Goal: Information Seeking & Learning: Check status

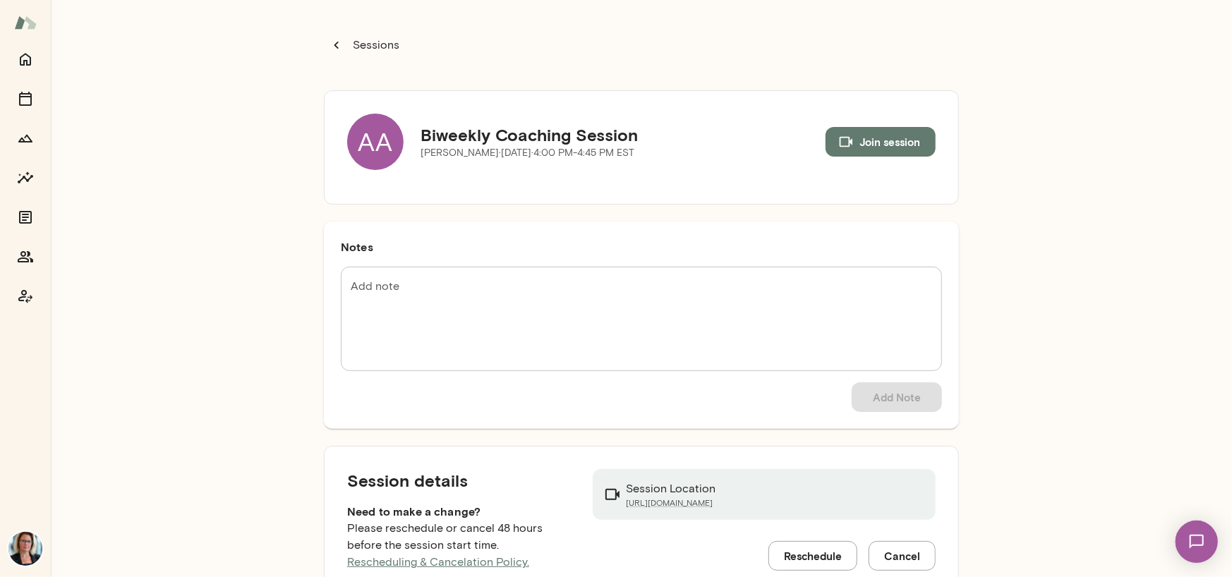
click at [375, 141] on div "AA" at bounding box center [375, 142] width 56 height 56
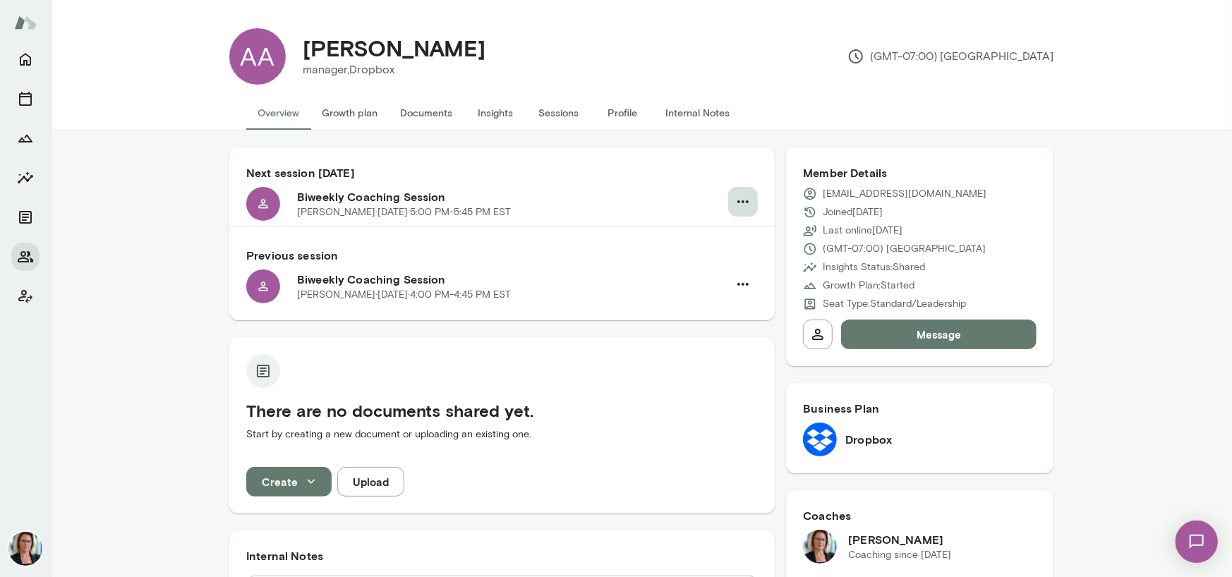
click at [737, 201] on icon "button" at bounding box center [742, 201] width 11 height 3
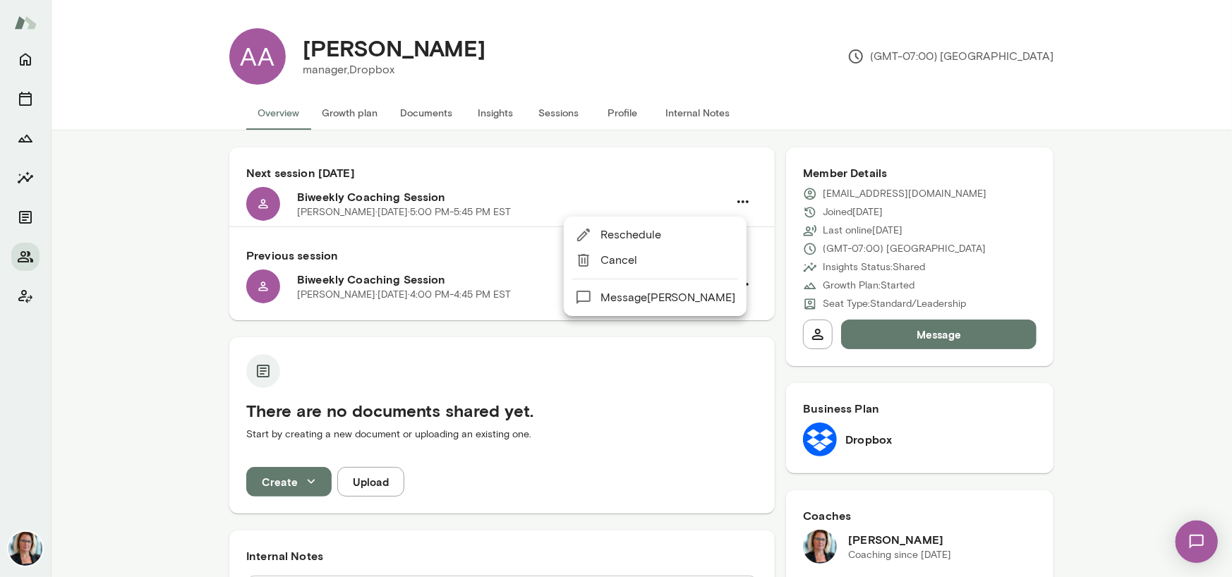
click at [624, 234] on span "Reschedule" at bounding box center [667, 234] width 135 height 17
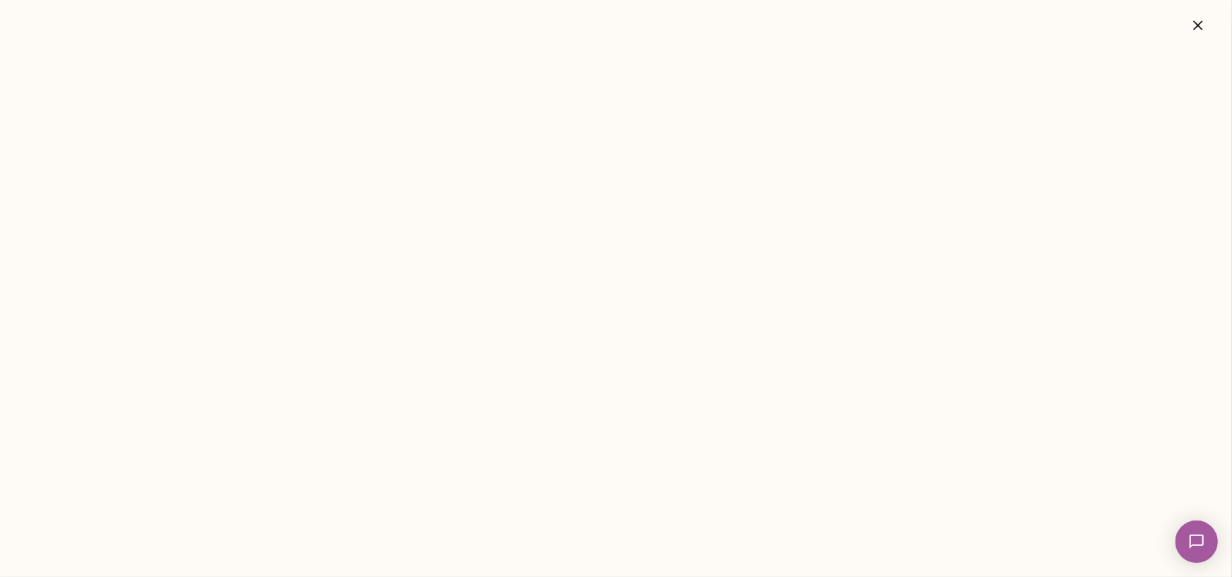
click at [1196, 26] on icon "button" at bounding box center [1197, 25] width 17 height 17
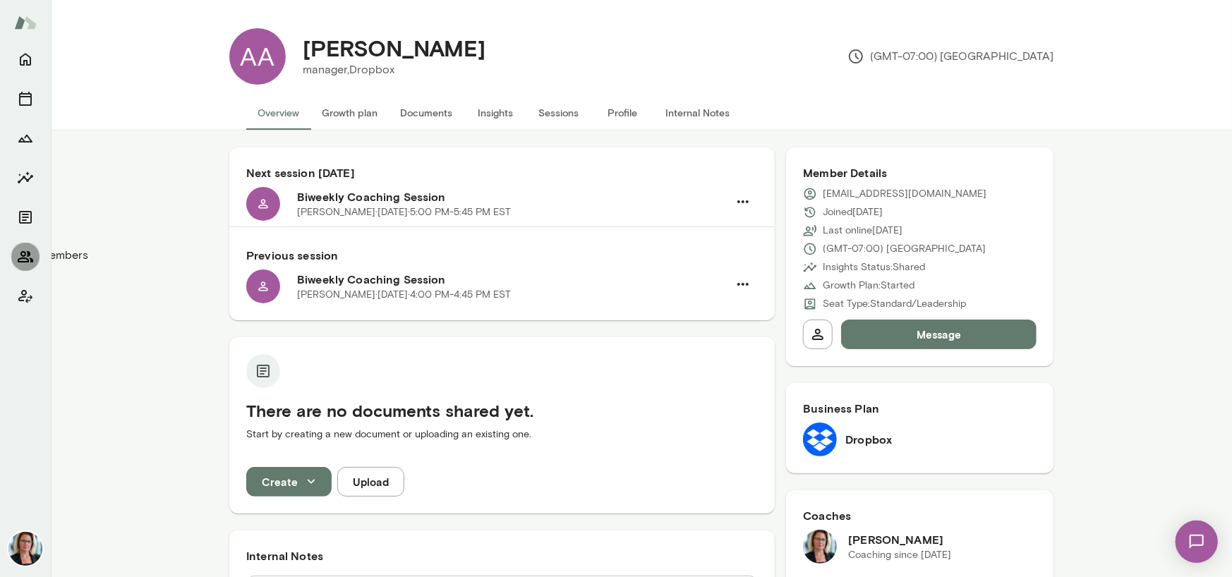
click at [20, 261] on icon "Members" at bounding box center [26, 256] width 16 height 11
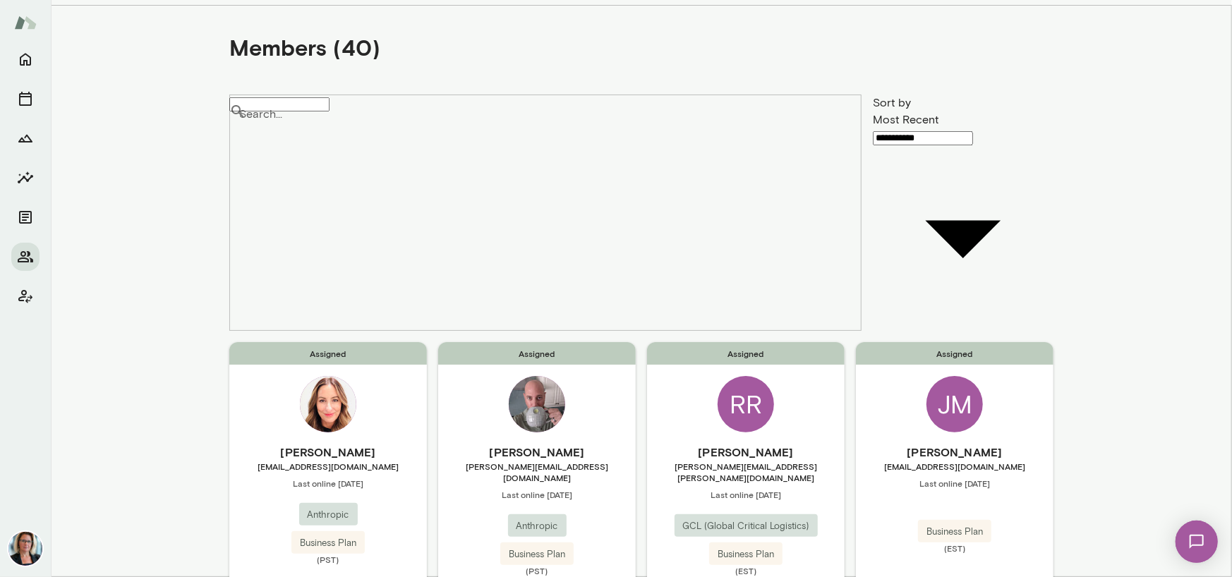
click at [746, 376] on div "RR" at bounding box center [746, 404] width 56 height 56
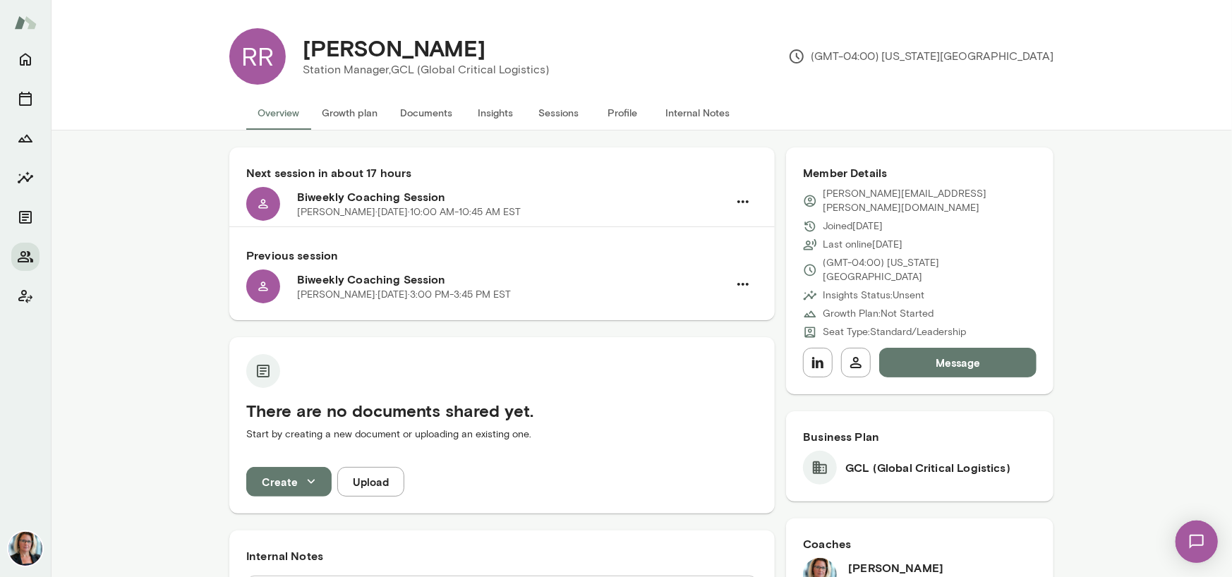
click at [546, 112] on button "Sessions" at bounding box center [558, 113] width 63 height 34
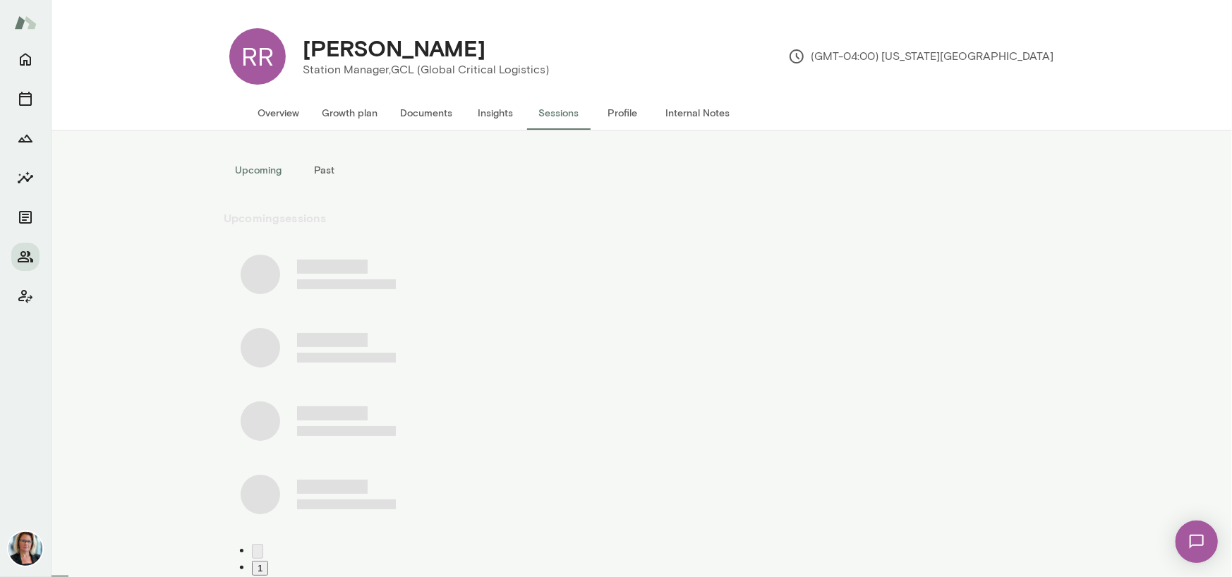
drag, startPoint x: 546, startPoint y: 112, endPoint x: 267, endPoint y: 137, distance: 280.5
click at [159, 163] on div "Upcoming Past Upcoming sessions 1" at bounding box center [641, 354] width 1181 height 447
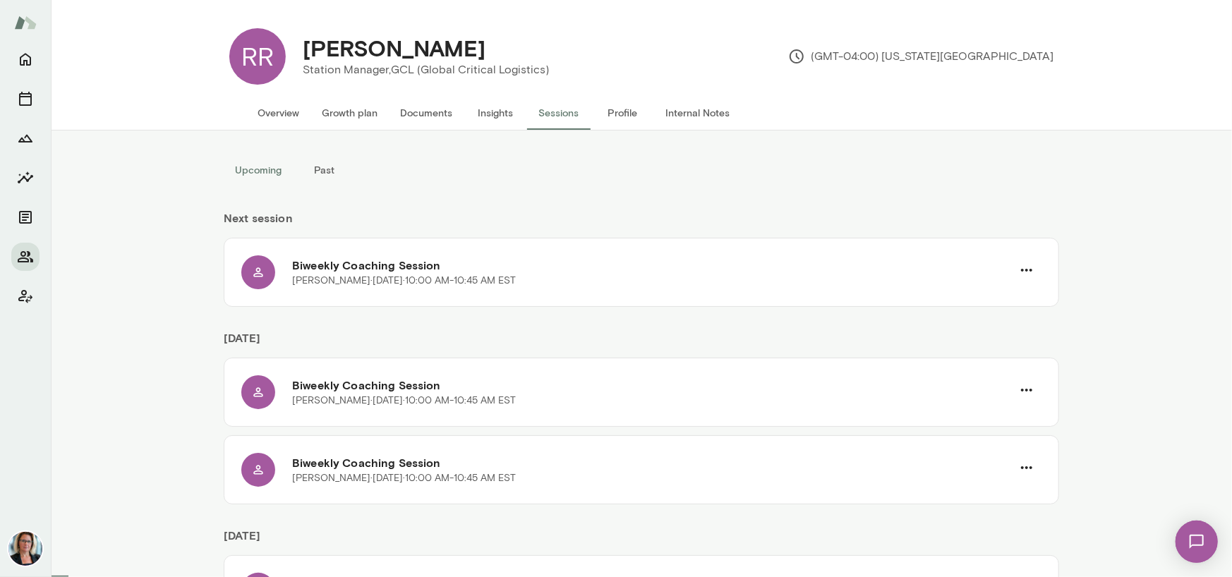
scroll to position [71, 0]
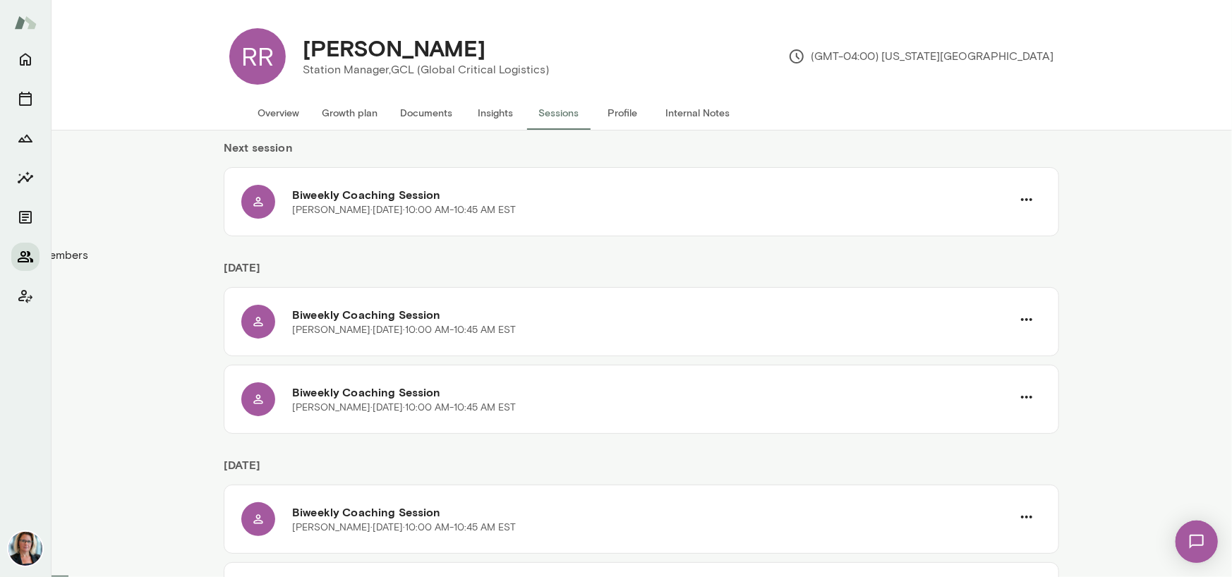
click at [22, 257] on icon "Members" at bounding box center [25, 256] width 17 height 17
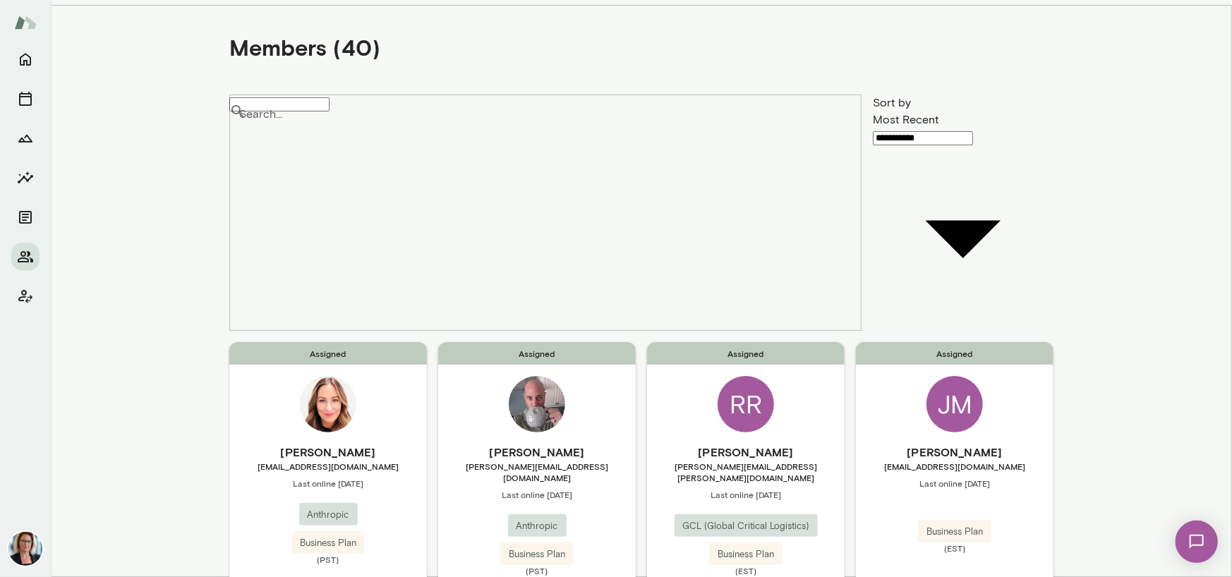
click at [329, 111] on input "Search..." at bounding box center [279, 104] width 100 height 14
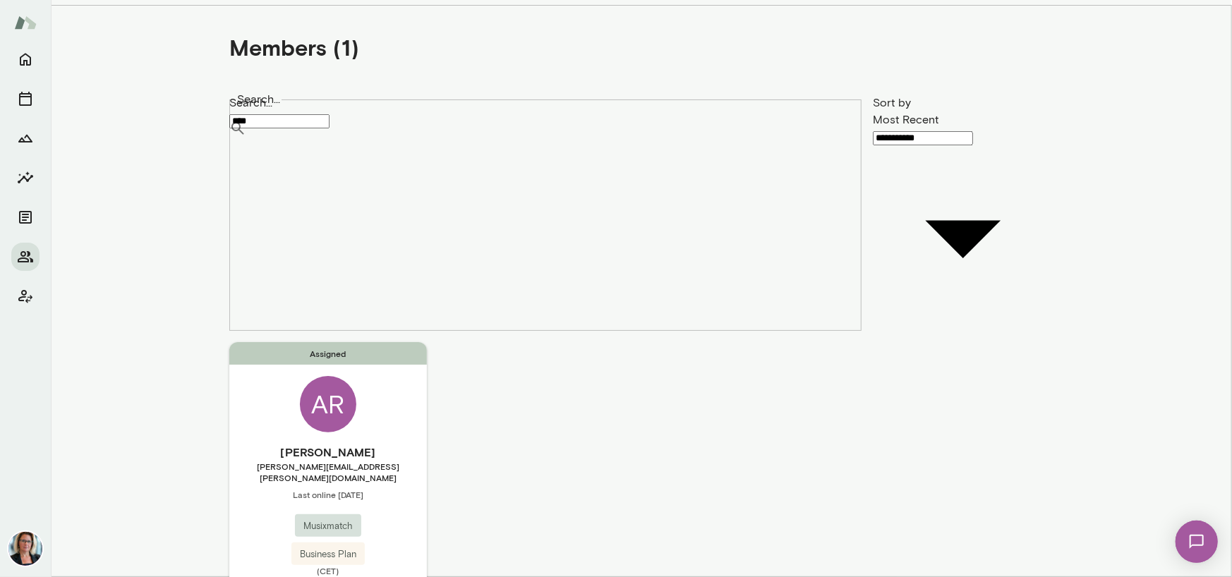
type input "****"
click at [328, 376] on div "AR" at bounding box center [328, 404] width 56 height 56
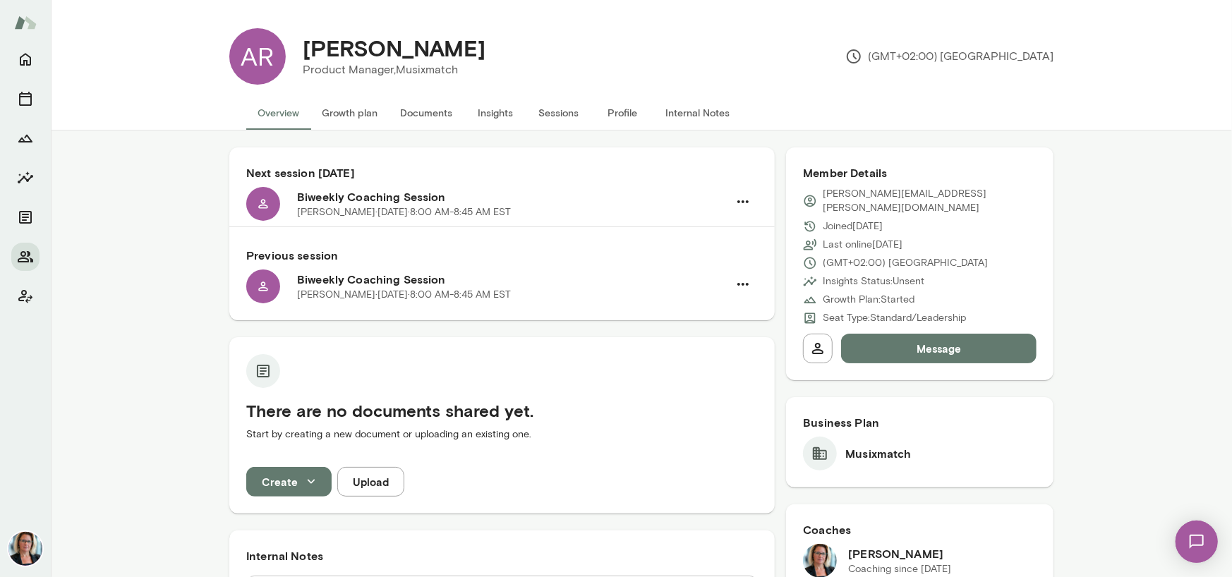
drag, startPoint x: 542, startPoint y: 107, endPoint x: 534, endPoint y: 113, distance: 10.0
click at [543, 107] on button "Sessions" at bounding box center [558, 113] width 63 height 34
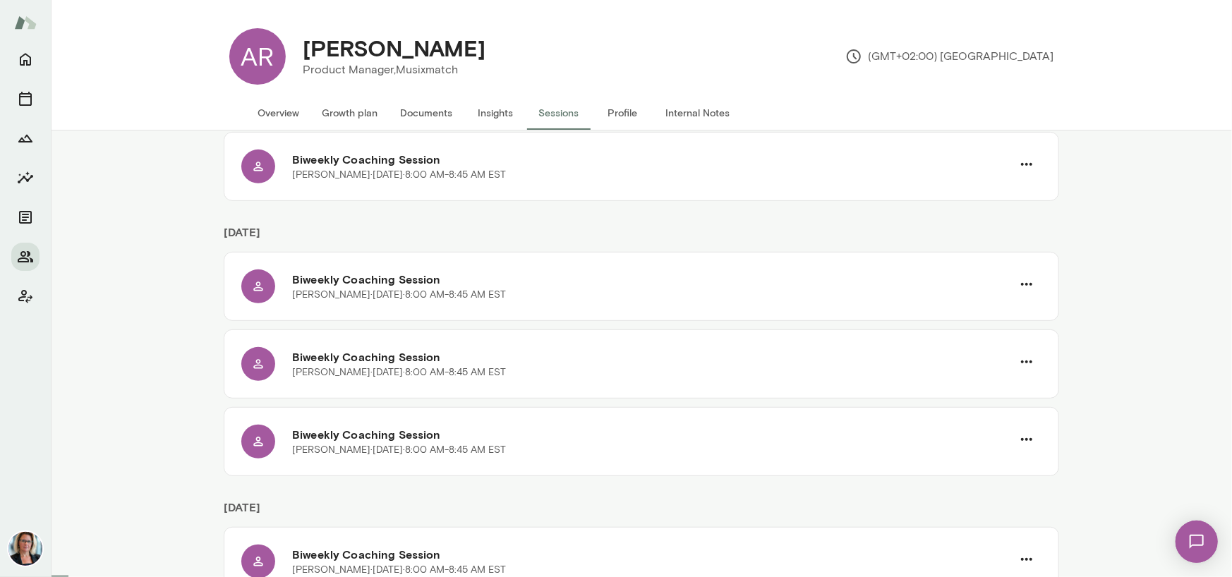
scroll to position [494, 0]
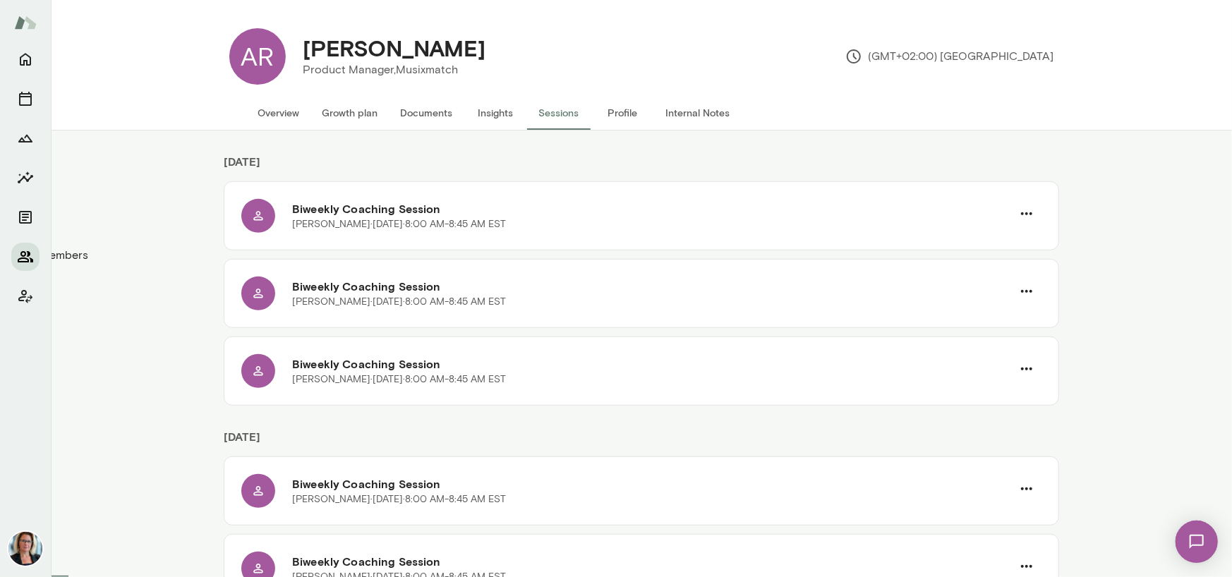
click at [28, 260] on icon "Members" at bounding box center [26, 256] width 16 height 11
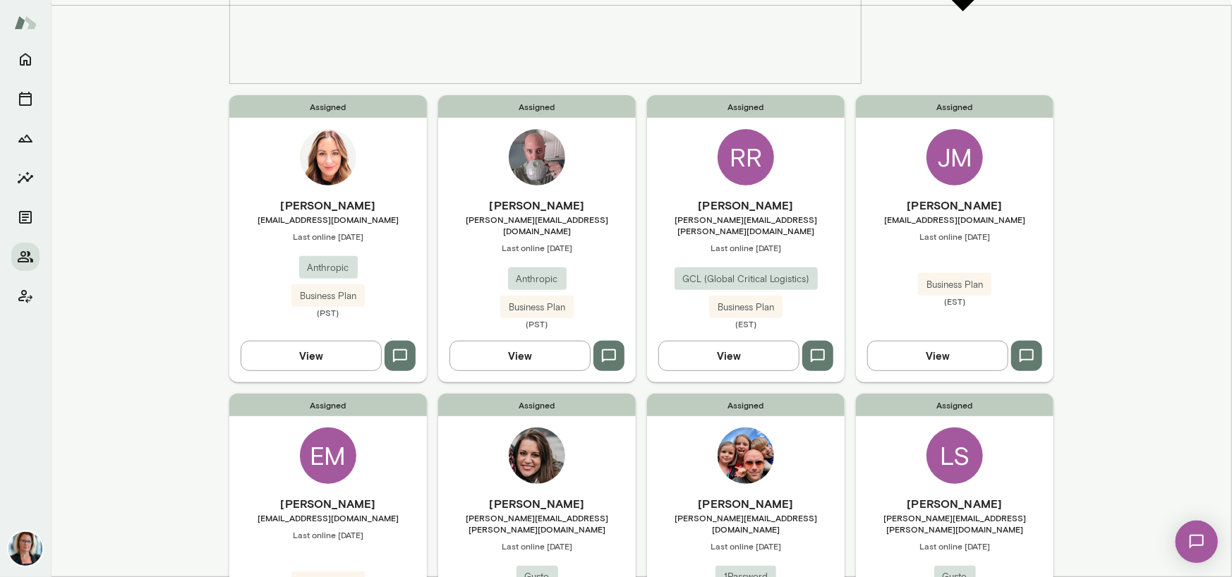
scroll to position [69, 0]
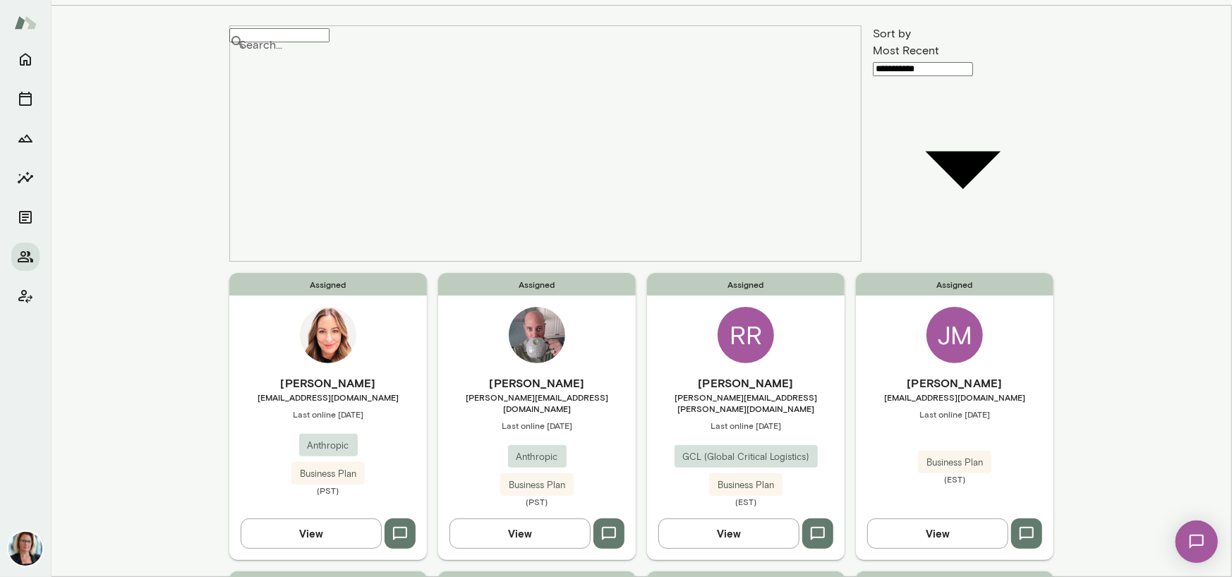
click at [938, 307] on div "JM" at bounding box center [954, 335] width 56 height 56
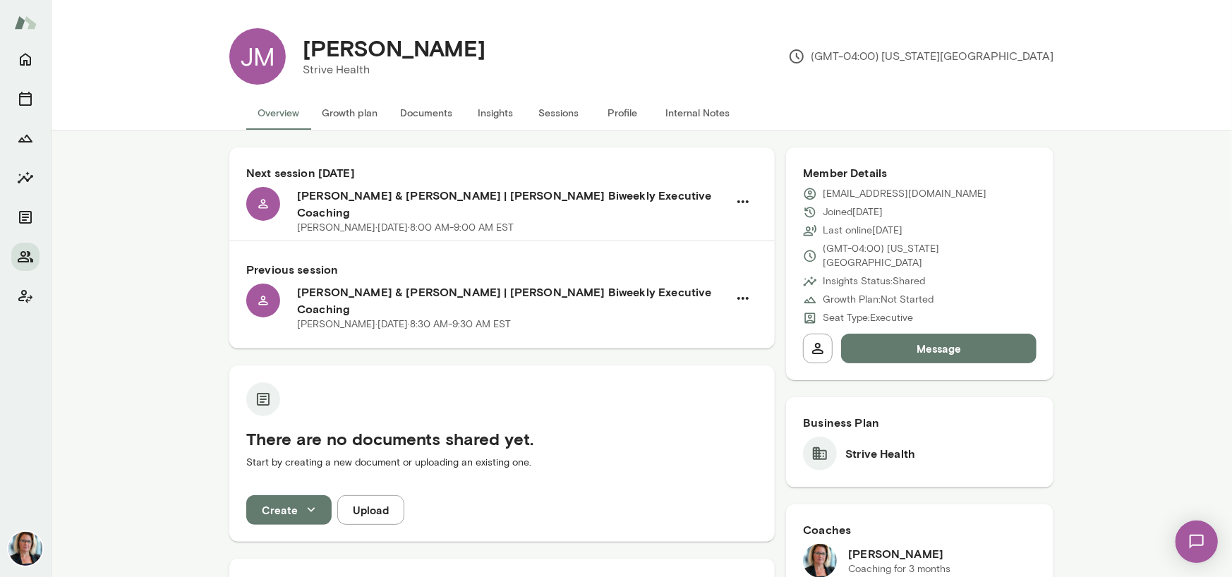
click at [560, 111] on button "Sessions" at bounding box center [558, 113] width 63 height 34
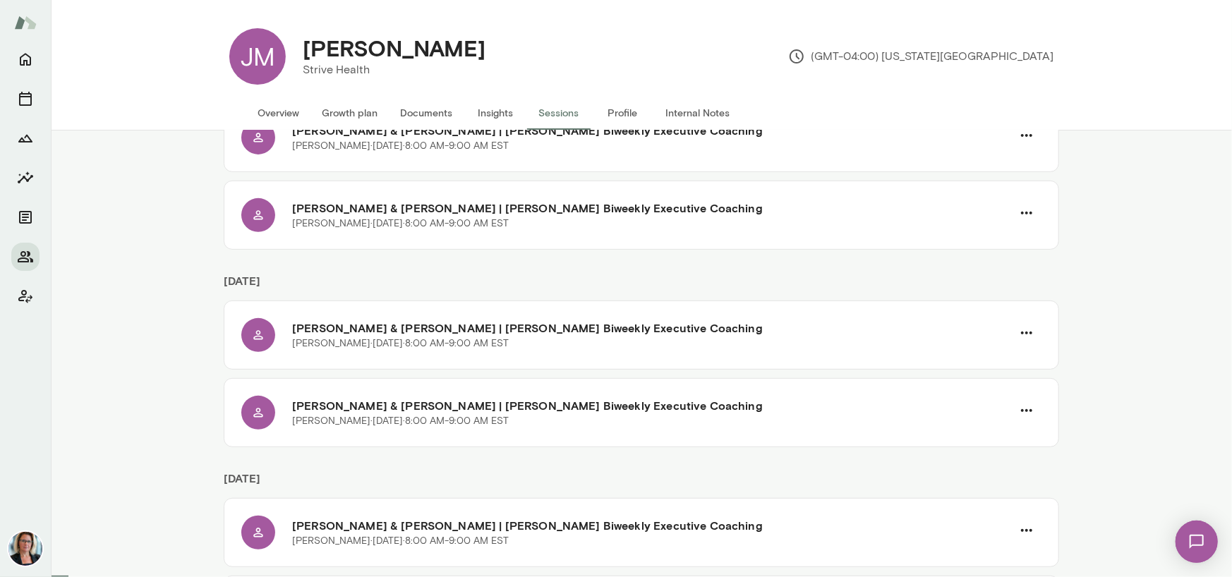
scroll to position [423, 0]
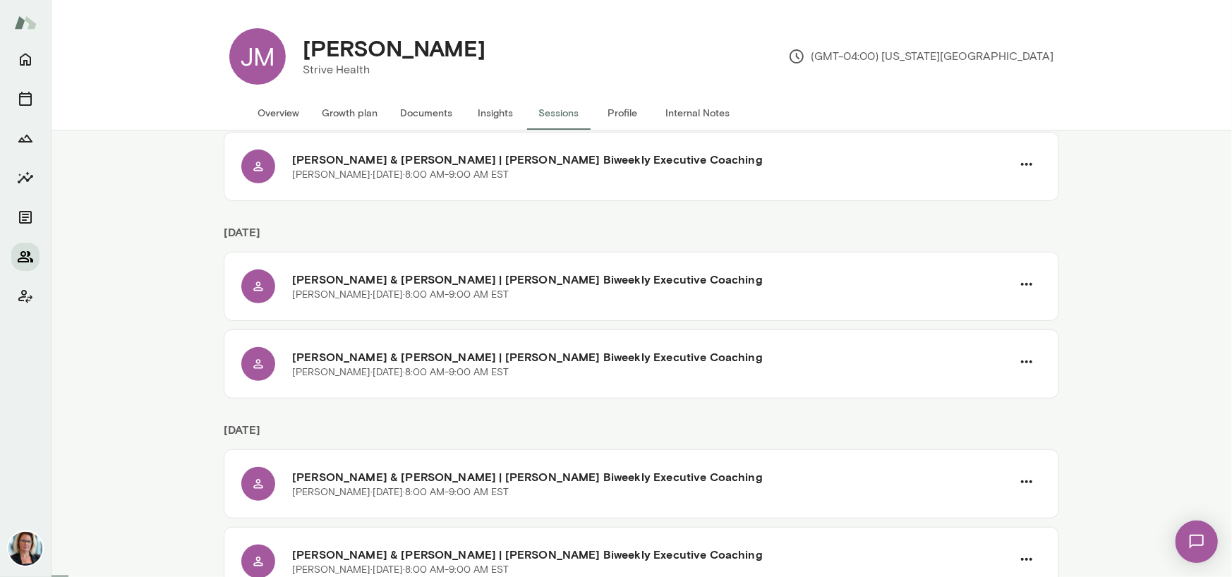
click at [20, 249] on icon "Members" at bounding box center [25, 256] width 17 height 17
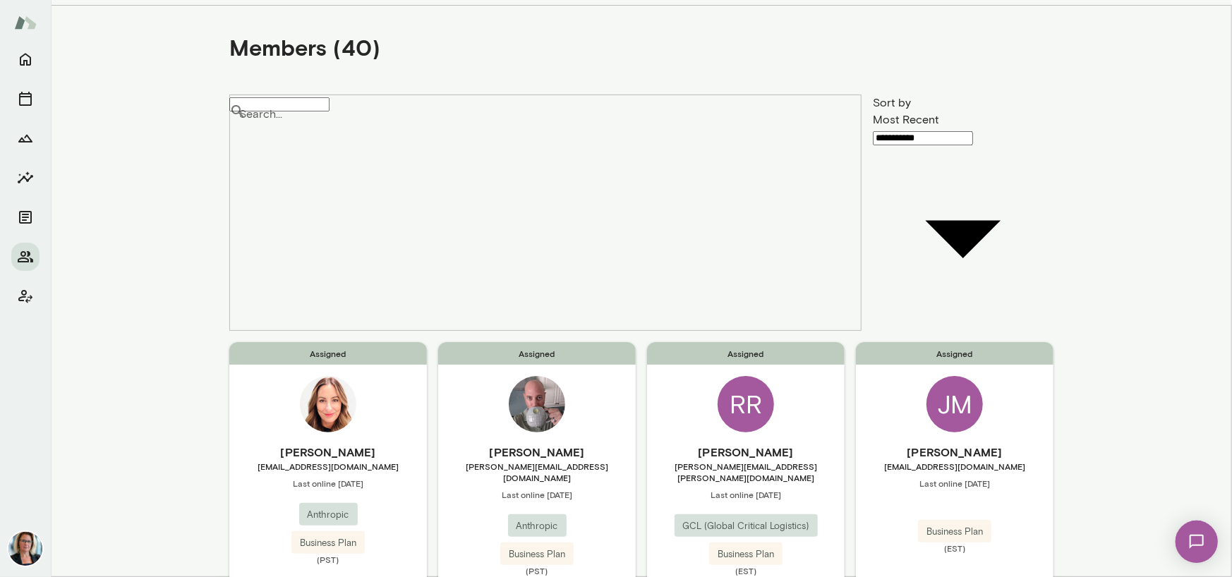
click at [303, 111] on input "Search..." at bounding box center [279, 104] width 100 height 14
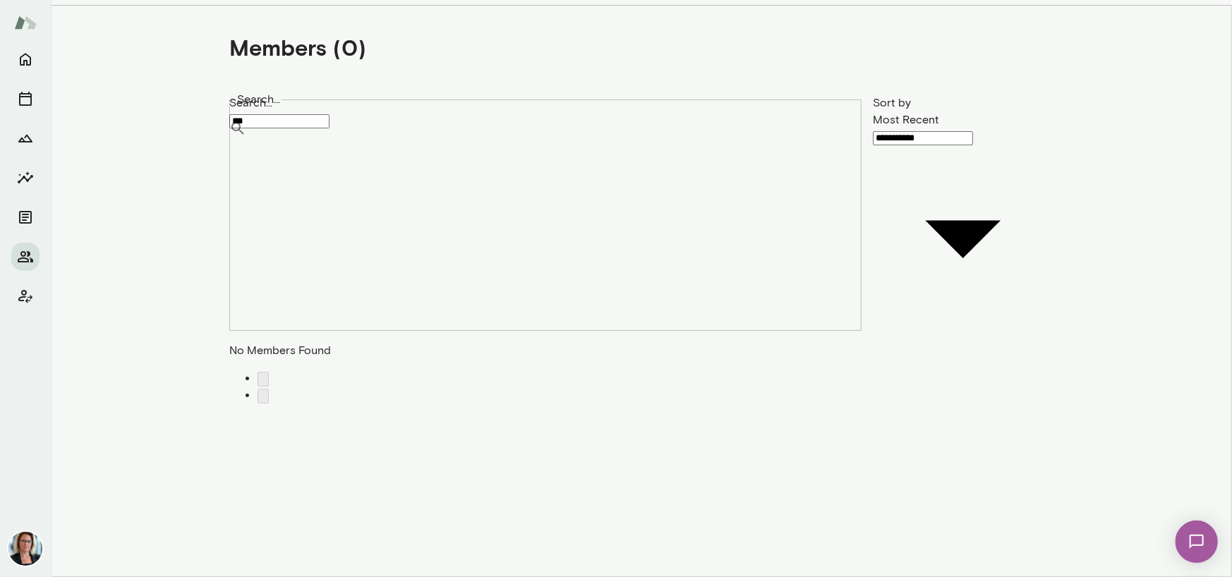
drag, startPoint x: 303, startPoint y: 120, endPoint x: 157, endPoint y: 135, distance: 146.8
click at [158, 135] on main "**********" at bounding box center [641, 288] width 1181 height 577
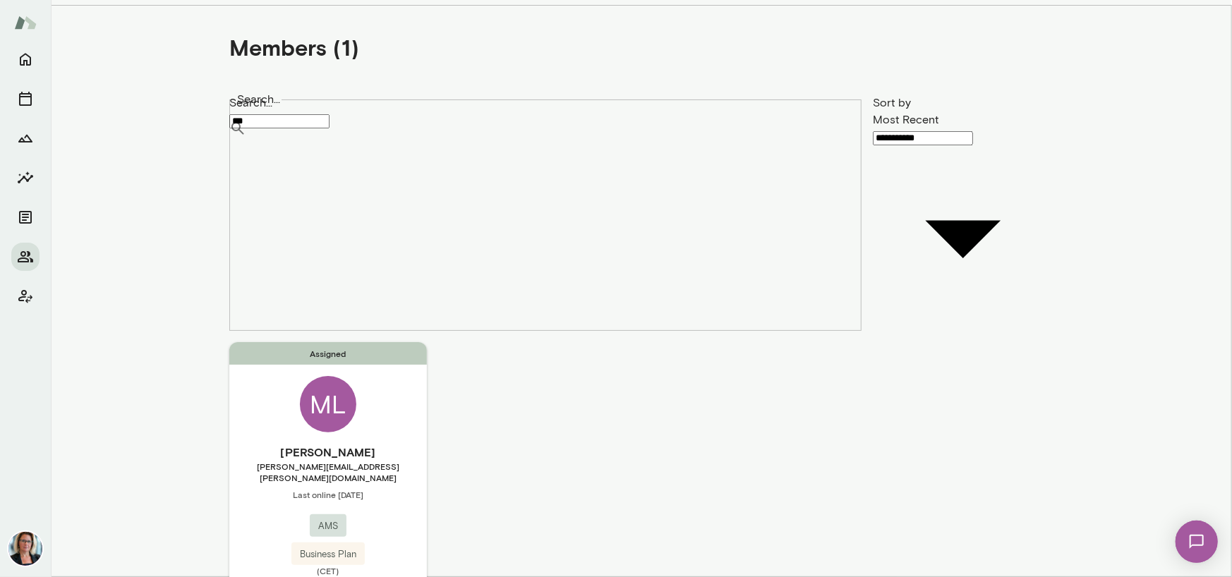
type input "***"
click at [324, 376] on div "ML" at bounding box center [328, 404] width 56 height 56
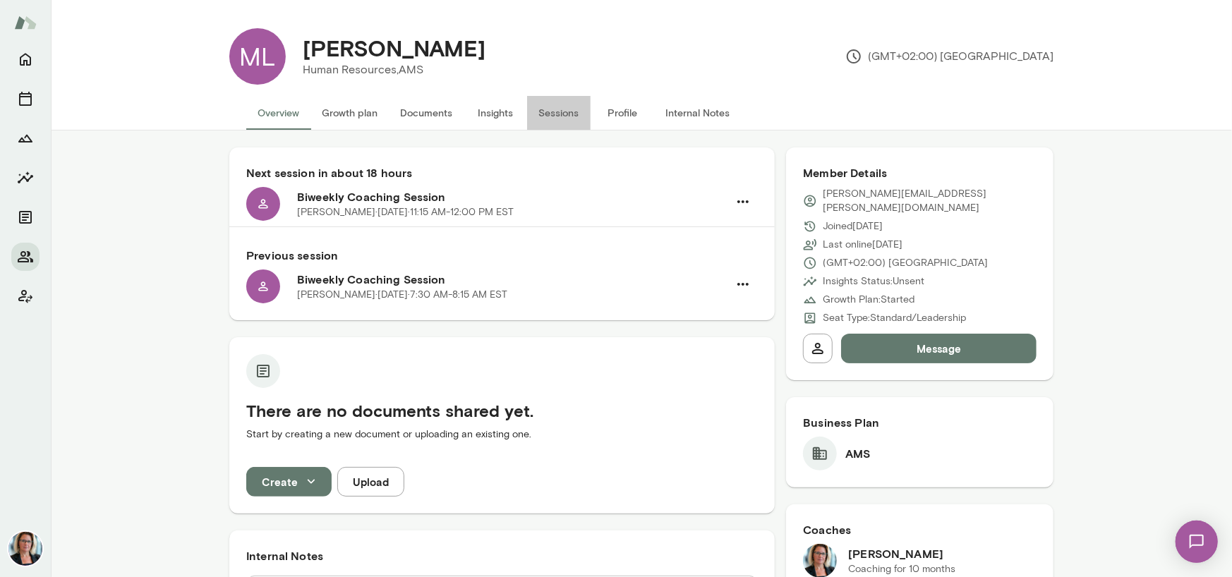
click at [556, 114] on button "Sessions" at bounding box center [558, 113] width 63 height 34
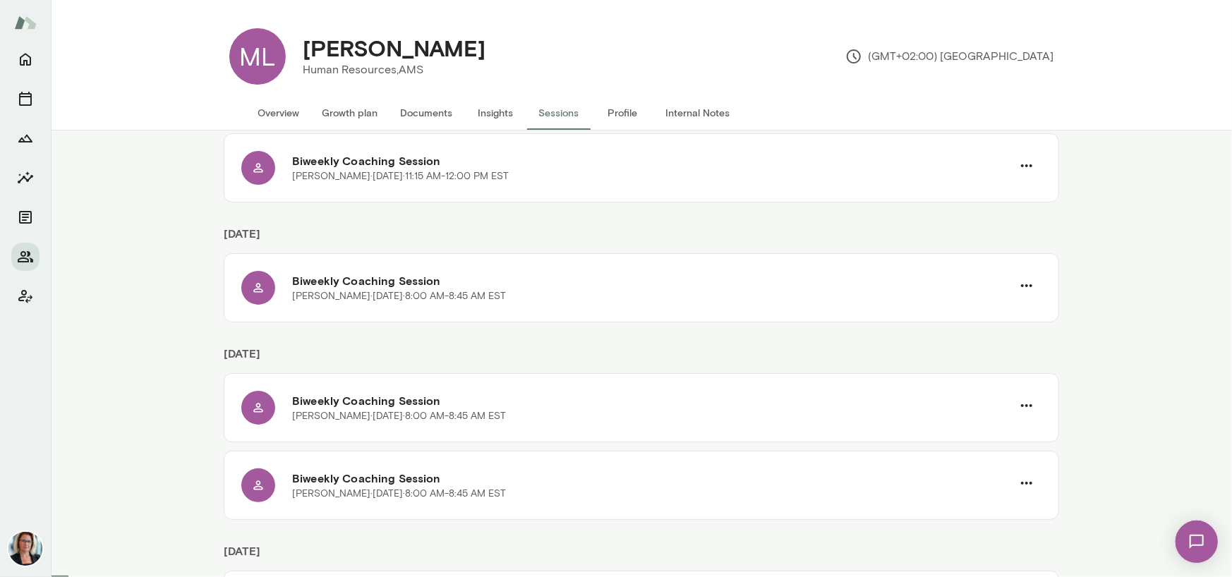
scroll to position [141, 0]
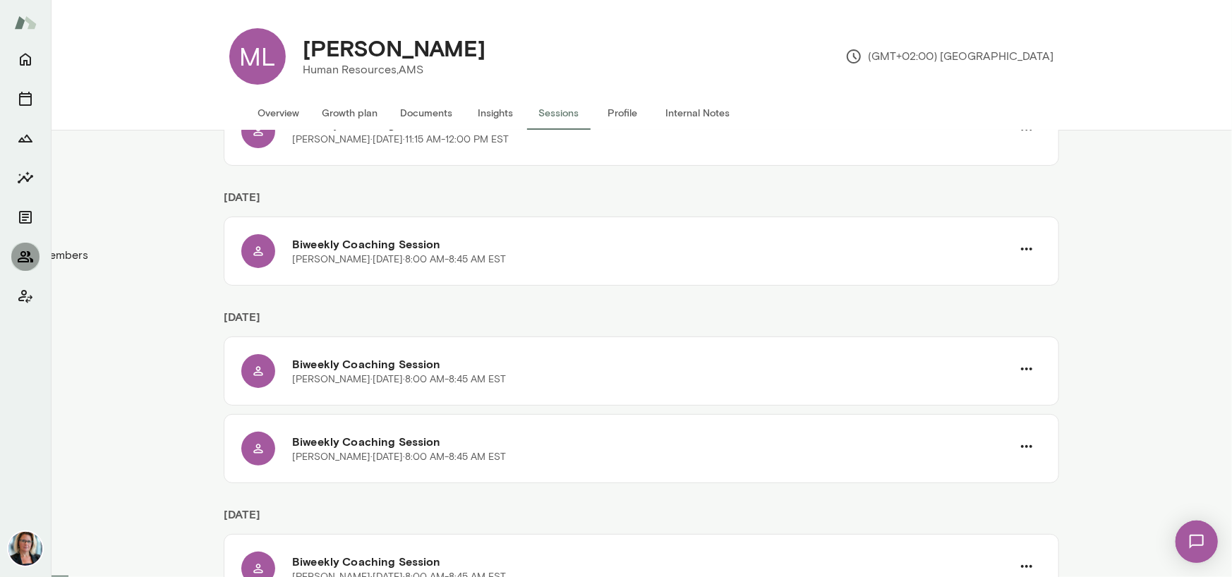
click at [28, 256] on icon "Members" at bounding box center [26, 256] width 16 height 11
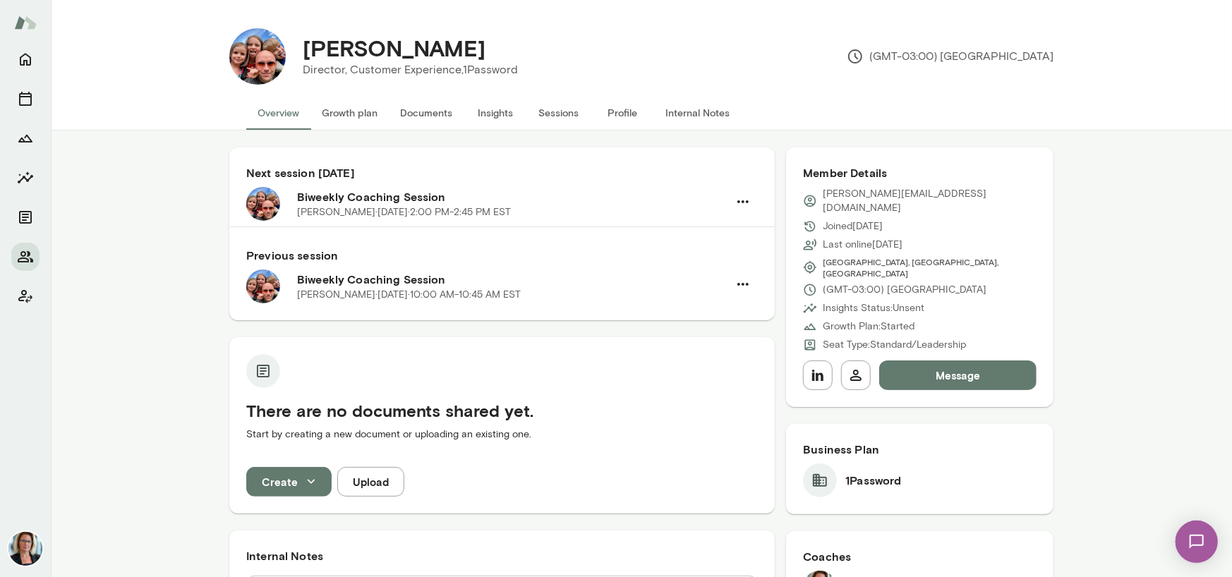
click at [568, 109] on button "Sessions" at bounding box center [558, 113] width 63 height 34
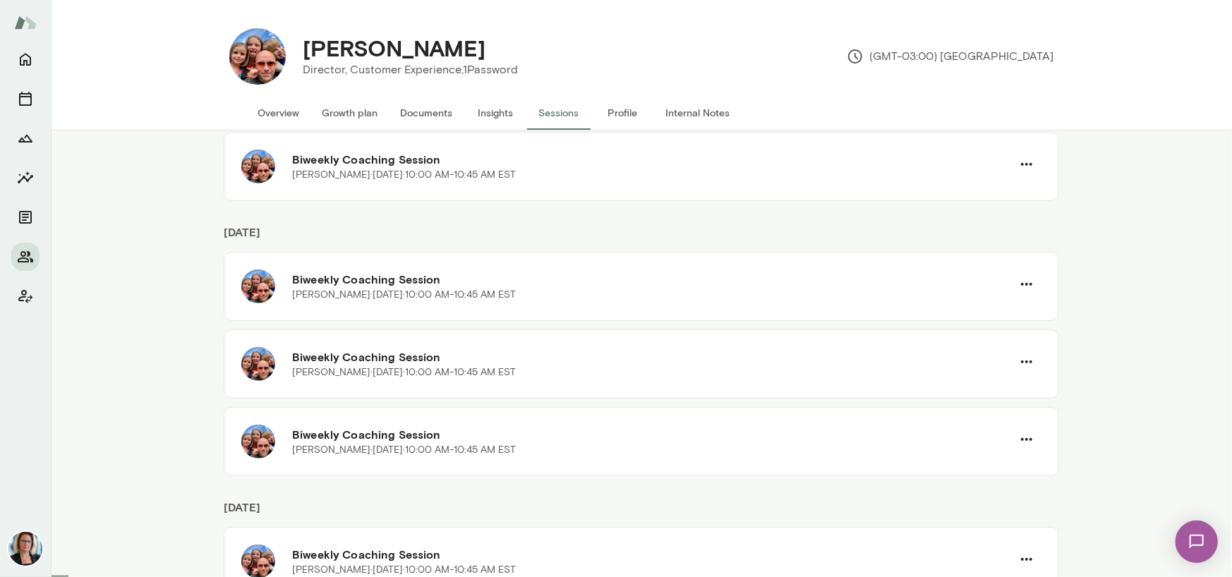
scroll to position [494, 0]
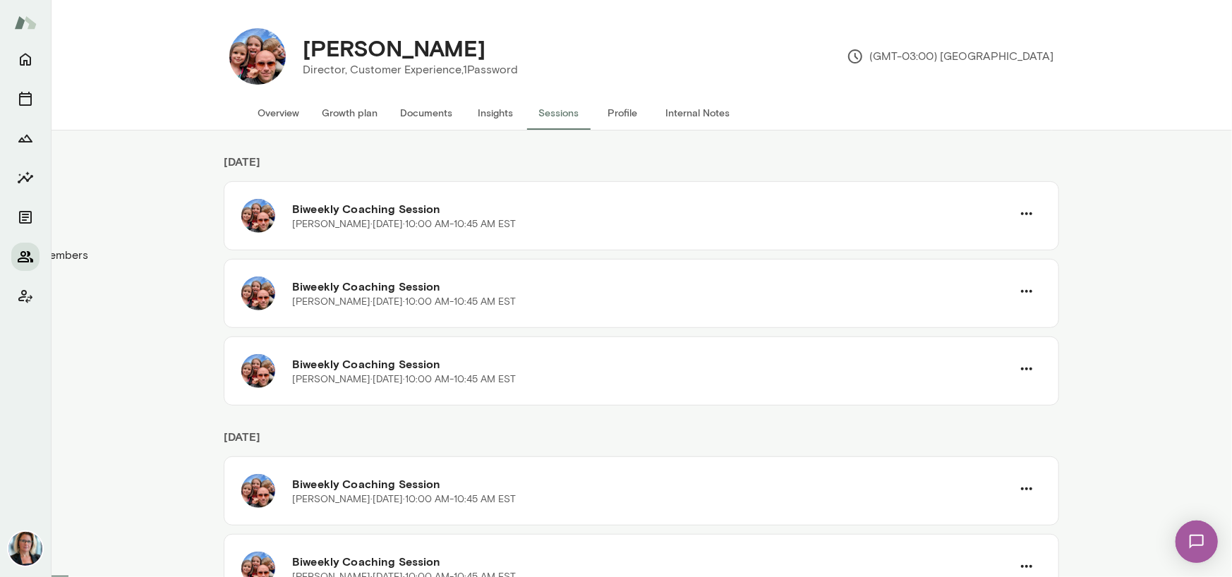
click at [23, 255] on icon "Members" at bounding box center [26, 256] width 16 height 11
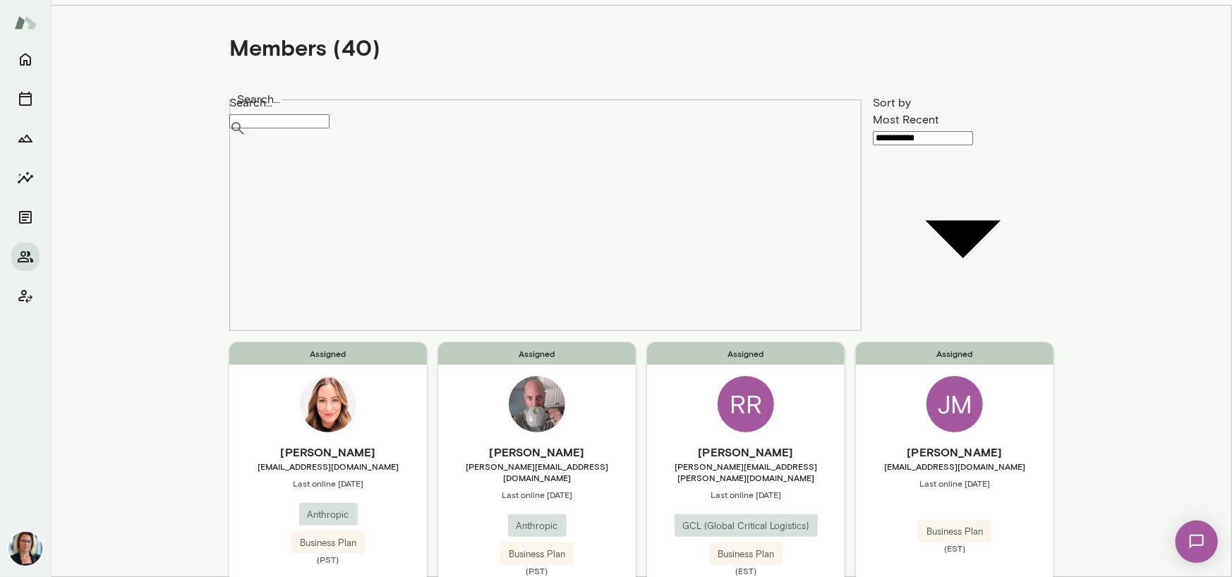
click at [295, 114] on input "Search..." at bounding box center [279, 121] width 100 height 14
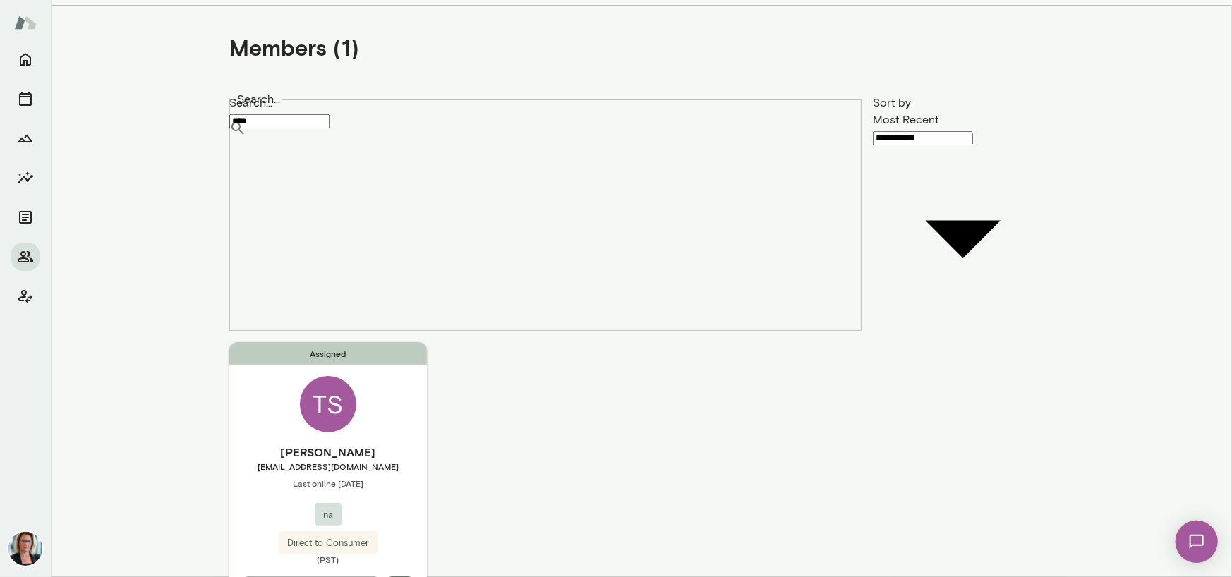
type input "****"
click at [321, 376] on div "TS" at bounding box center [328, 404] width 56 height 56
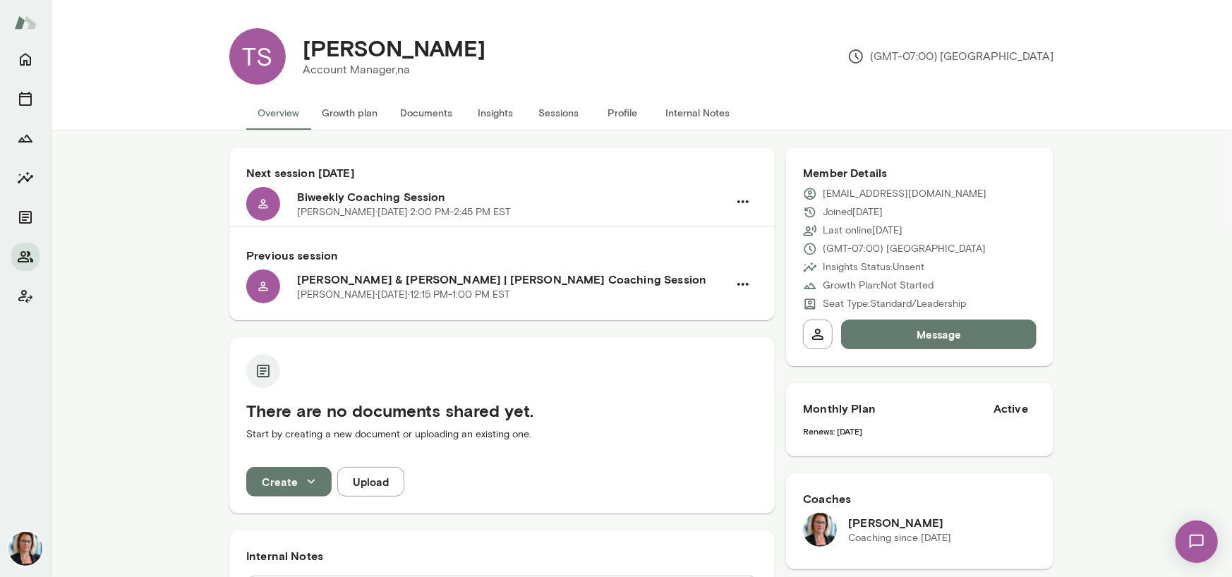
click at [559, 111] on button "Sessions" at bounding box center [558, 113] width 63 height 34
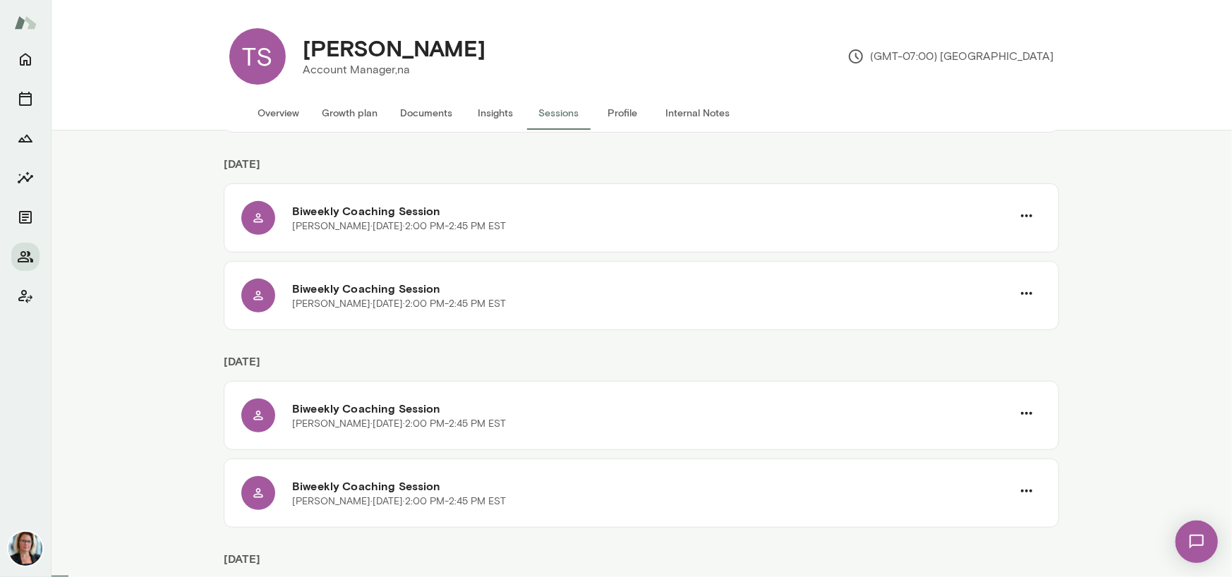
scroll to position [494, 0]
click at [20, 254] on icon "Members" at bounding box center [25, 256] width 17 height 17
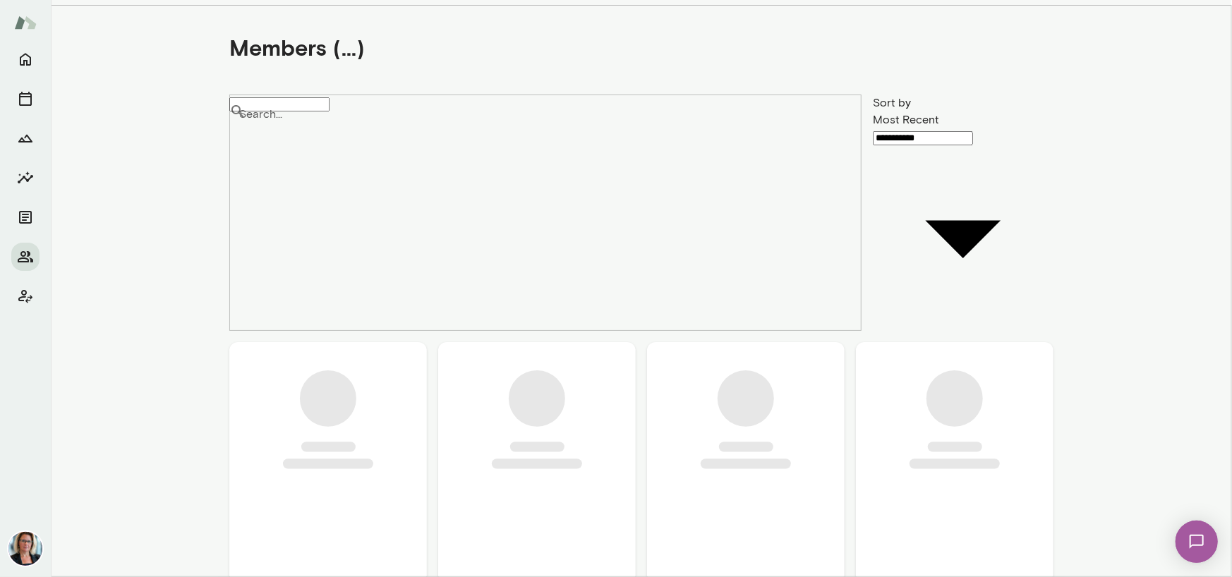
click at [304, 111] on input "Search..." at bounding box center [279, 104] width 100 height 14
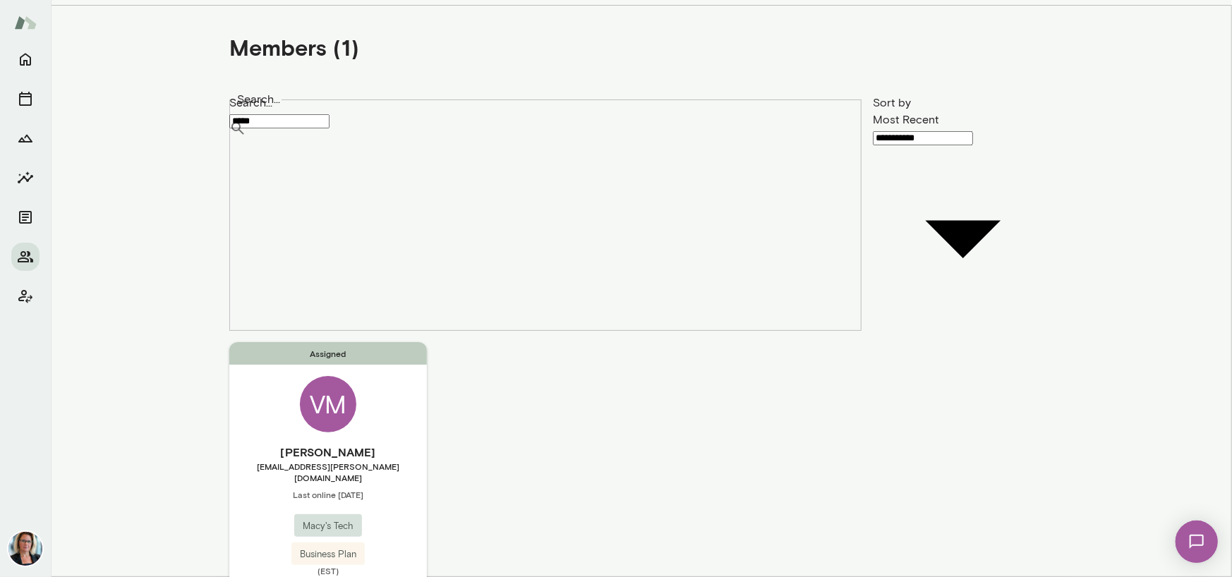
type input "*****"
click at [327, 376] on div "VM" at bounding box center [328, 404] width 56 height 56
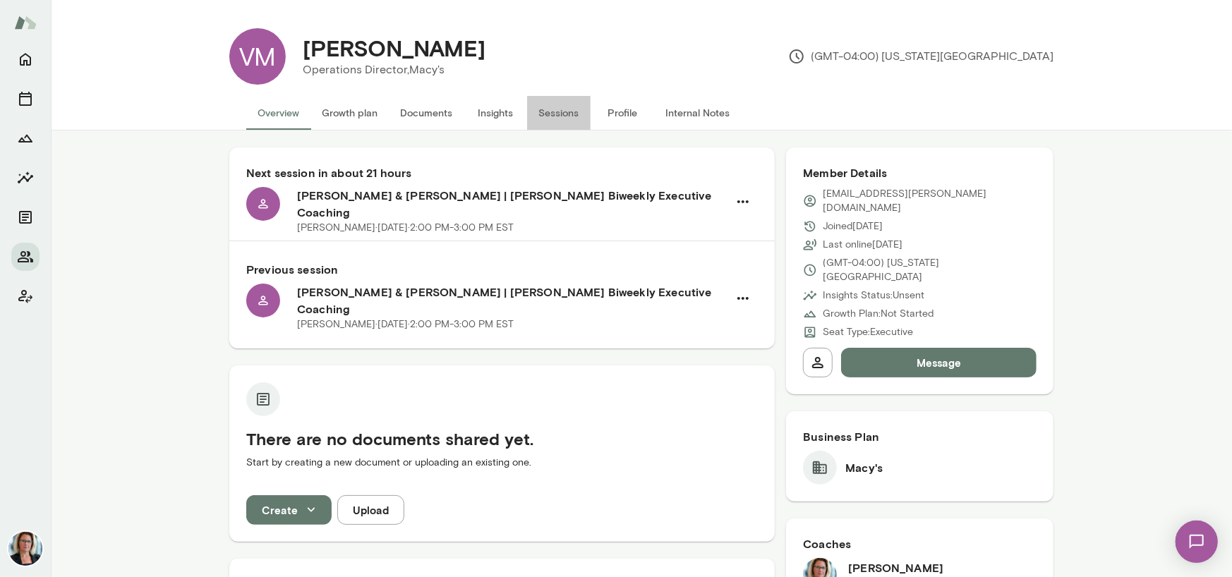
click at [555, 107] on button "Sessions" at bounding box center [558, 113] width 63 height 34
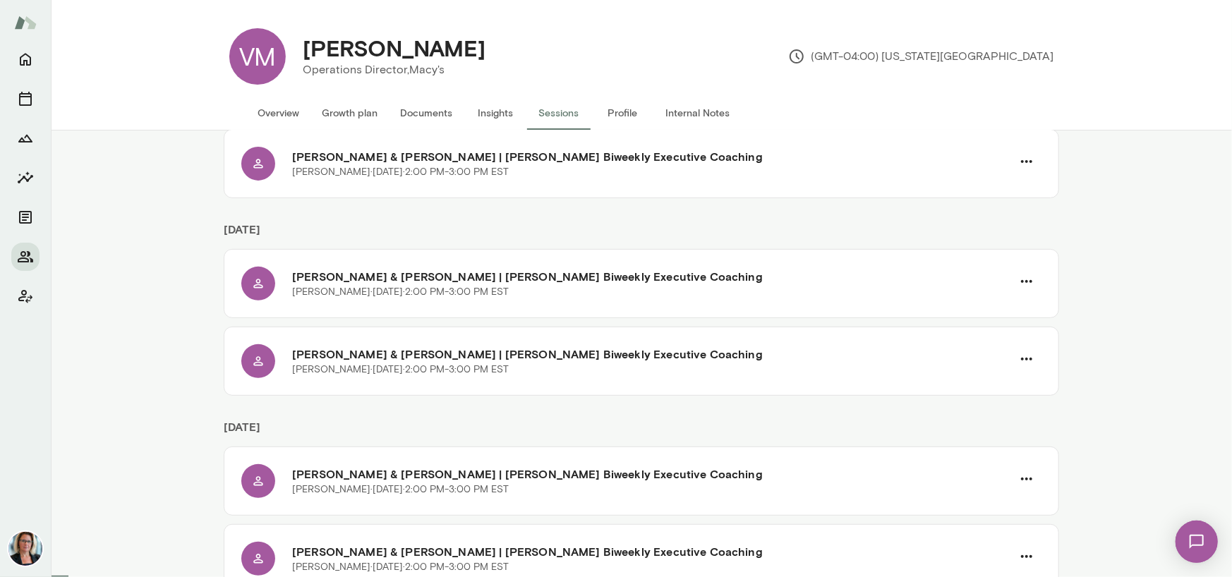
scroll to position [282, 0]
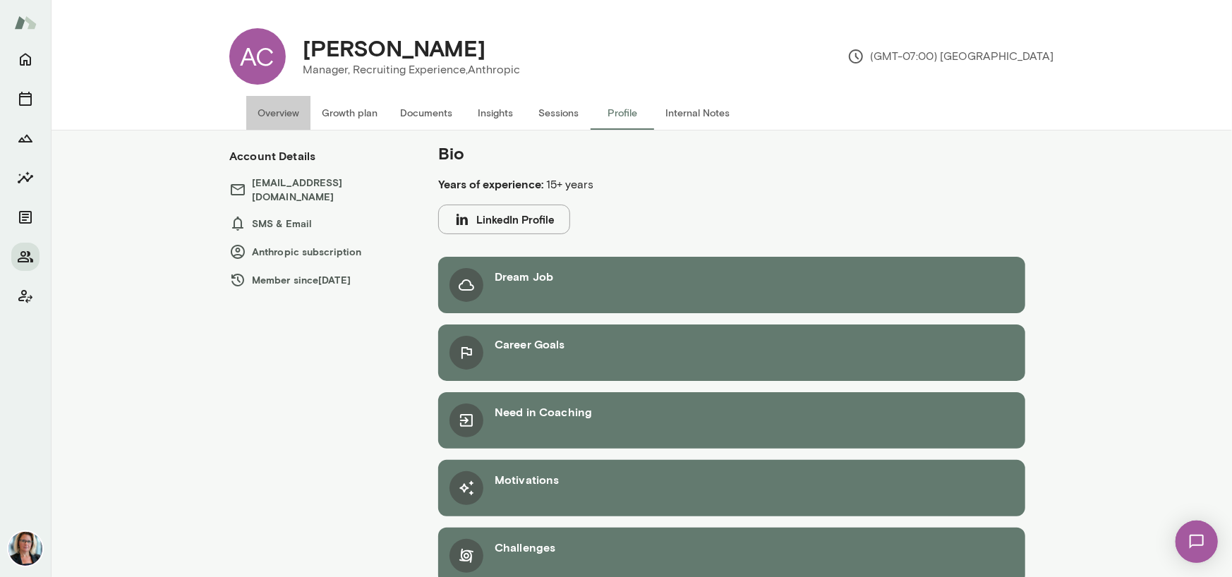
click at [274, 112] on button "Overview" at bounding box center [278, 113] width 64 height 34
drag, startPoint x: 682, startPoint y: 112, endPoint x: 648, endPoint y: 129, distance: 37.2
click at [682, 112] on button "Internal Notes" at bounding box center [697, 113] width 87 height 34
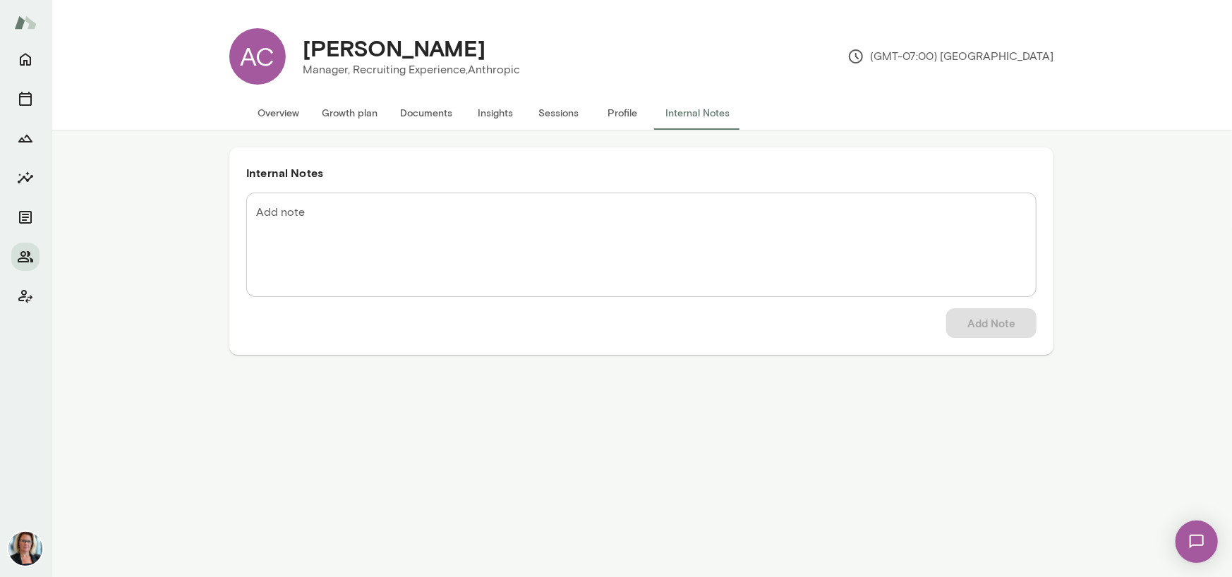
click at [284, 112] on button "Overview" at bounding box center [278, 113] width 64 height 34
